Goal: Information Seeking & Learning: Learn about a topic

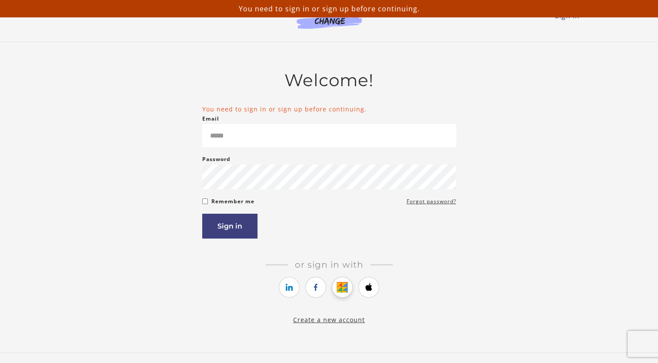
click at [337, 289] on icon "https://courses.thinkific.com/users/auth/google?ss%5Breferral%5D=&ss%5Buser_ret…" at bounding box center [342, 287] width 11 height 10
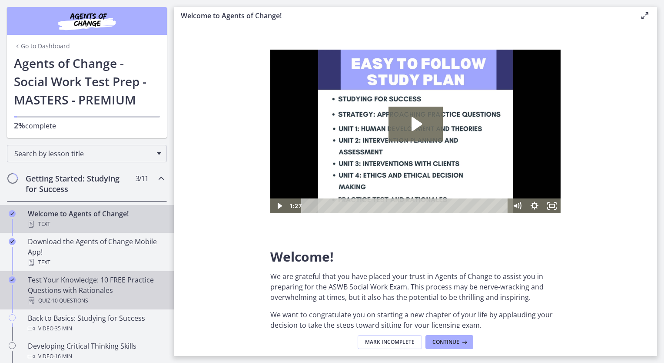
click at [64, 287] on div "Test Your Knowledge: 10 FREE Practice Questions with Rationales Quiz · 10 Quest…" at bounding box center [96, 289] width 136 height 31
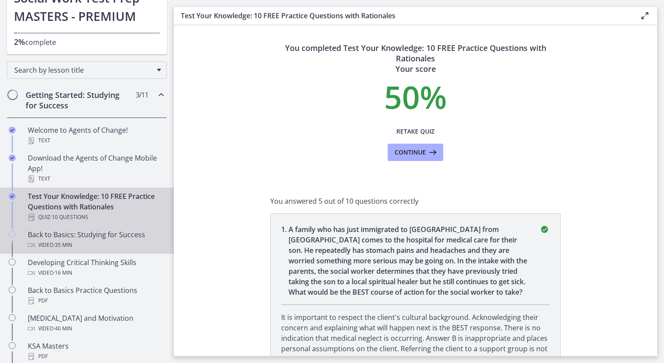
scroll to position [87, 0]
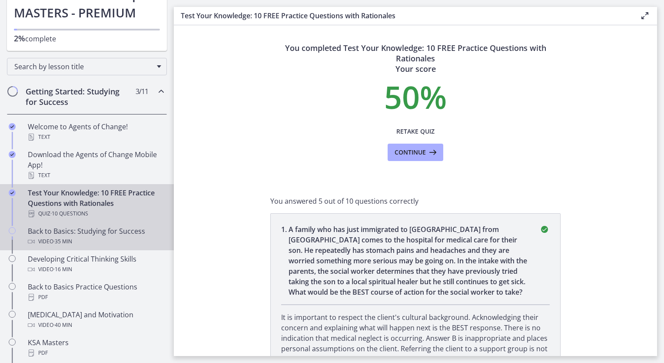
click at [105, 235] on div "Back to Basics: Studying for Success Video · 35 min" at bounding box center [96, 236] width 136 height 21
